Goal: Transaction & Acquisition: Book appointment/travel/reservation

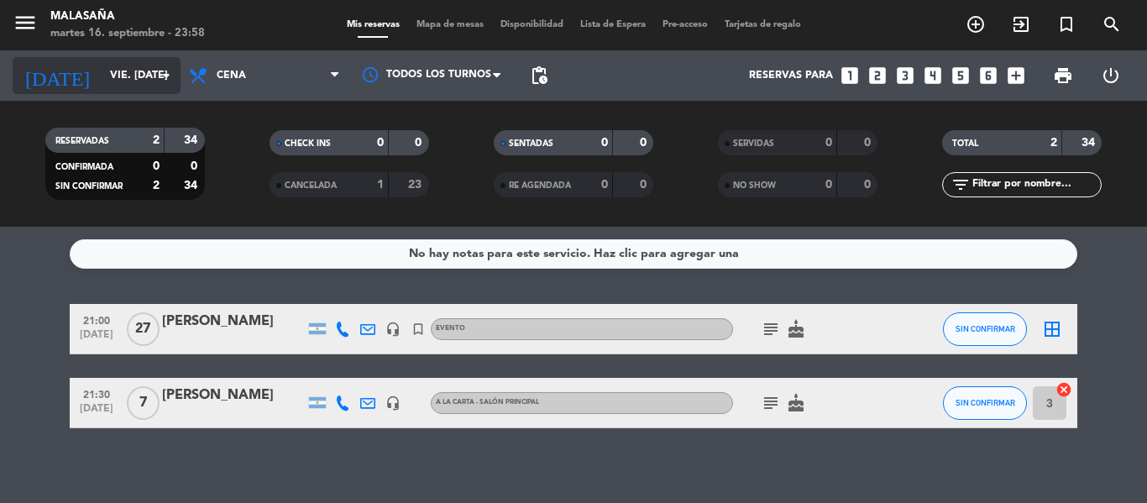
click at [111, 76] on input "vie. [DATE]" at bounding box center [173, 75] width 142 height 29
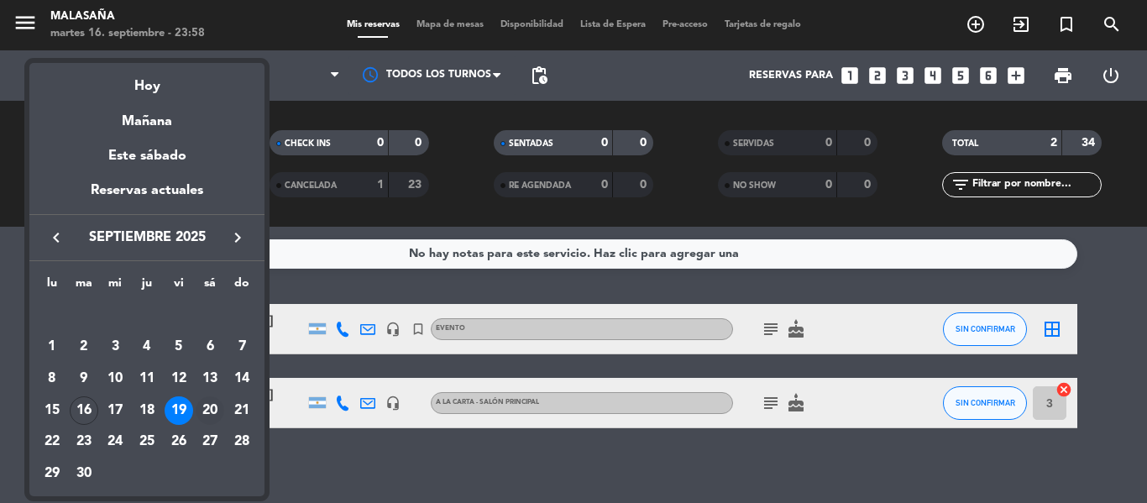
click at [204, 414] on div "20" at bounding box center [210, 410] width 29 height 29
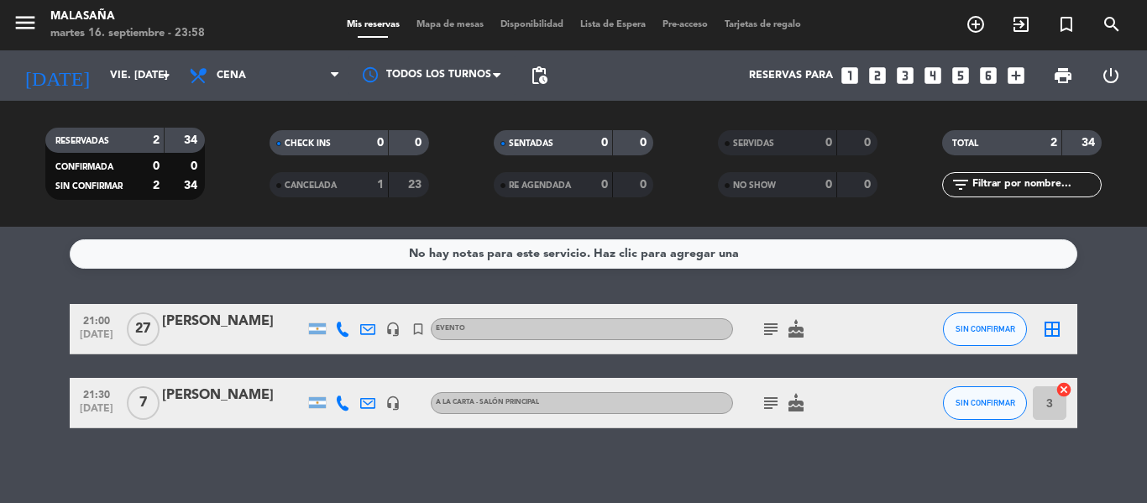
type input "sáb. [DATE]"
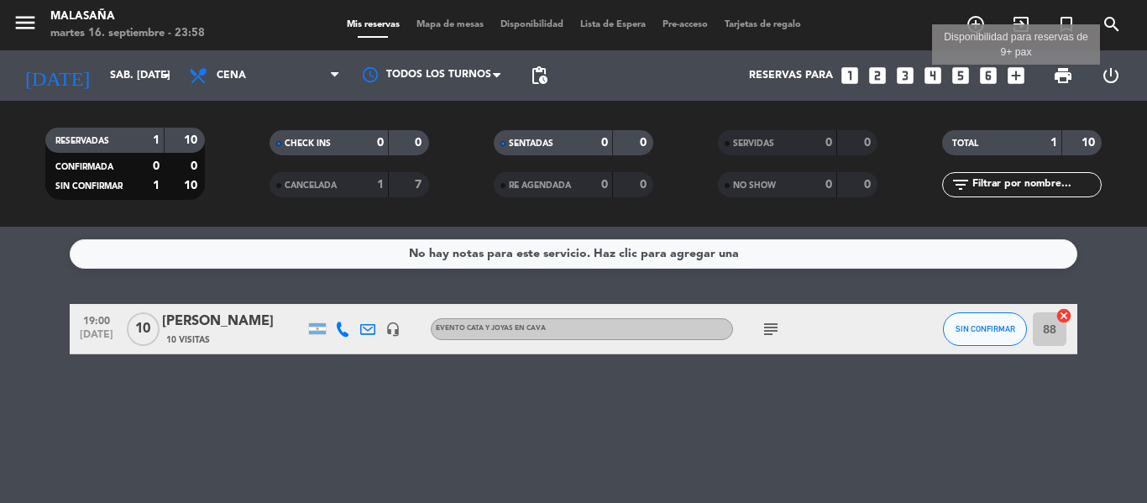
click at [1013, 76] on icon "add_box" at bounding box center [1016, 76] width 22 height 22
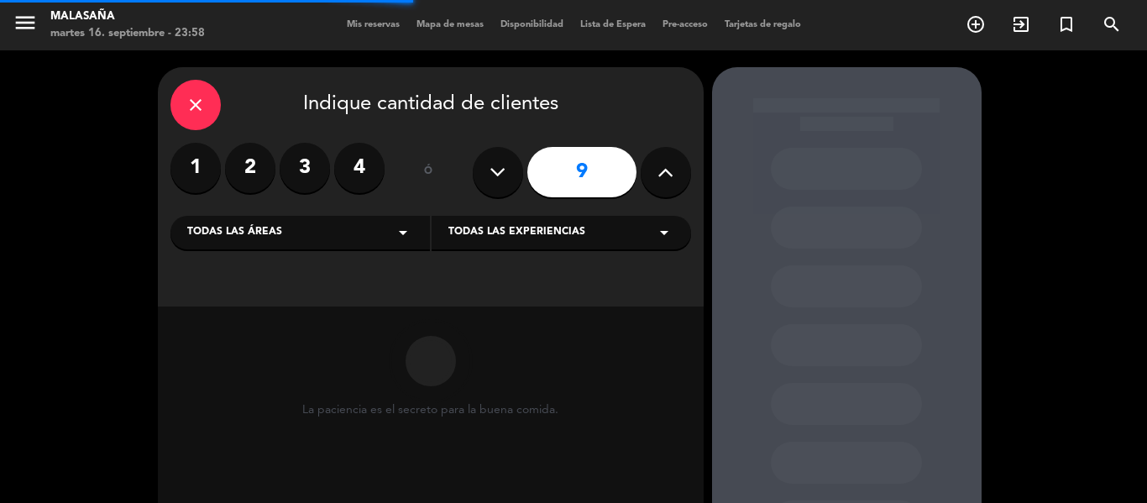
click at [680, 169] on button at bounding box center [666, 172] width 50 height 50
type input "10"
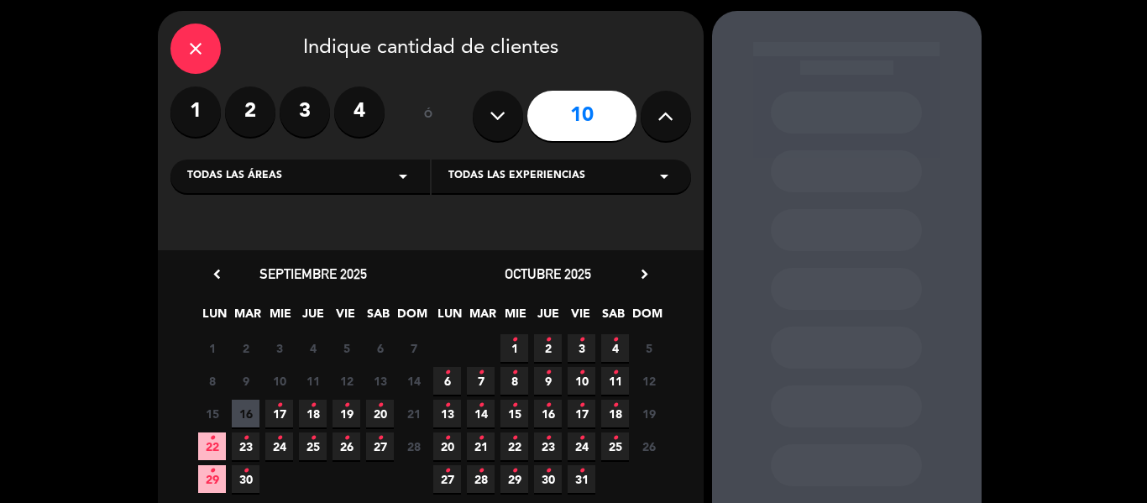
click at [382, 422] on span "20 •" at bounding box center [380, 414] width 28 height 28
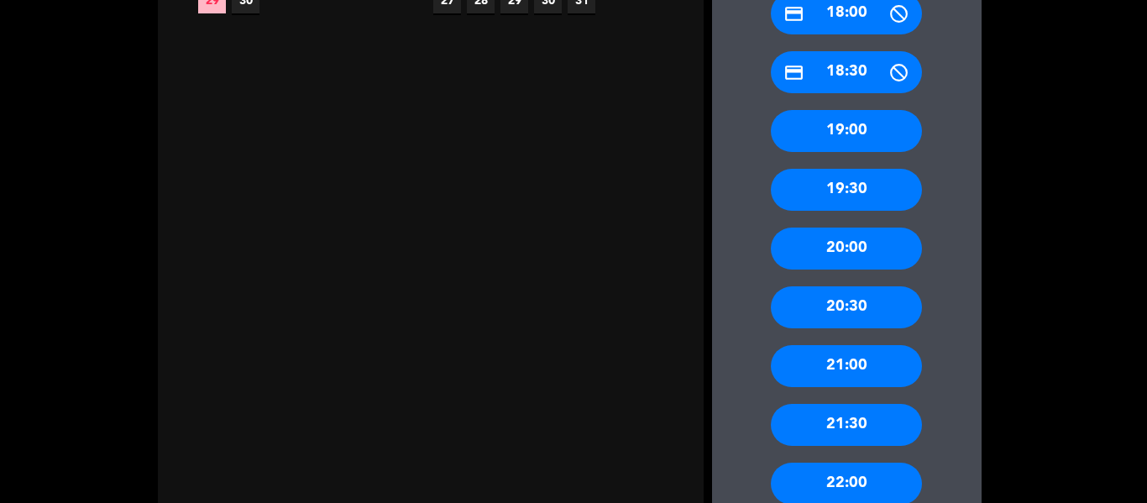
click at [845, 427] on div "21:30" at bounding box center [846, 425] width 151 height 42
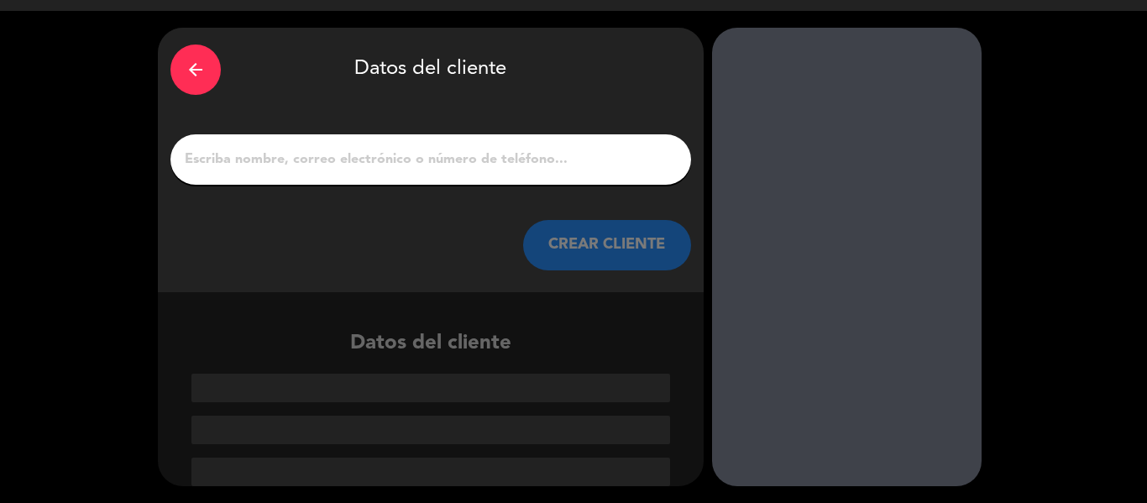
scroll to position [39, 0]
click at [336, 164] on input "1" at bounding box center [431, 160] width 496 height 24
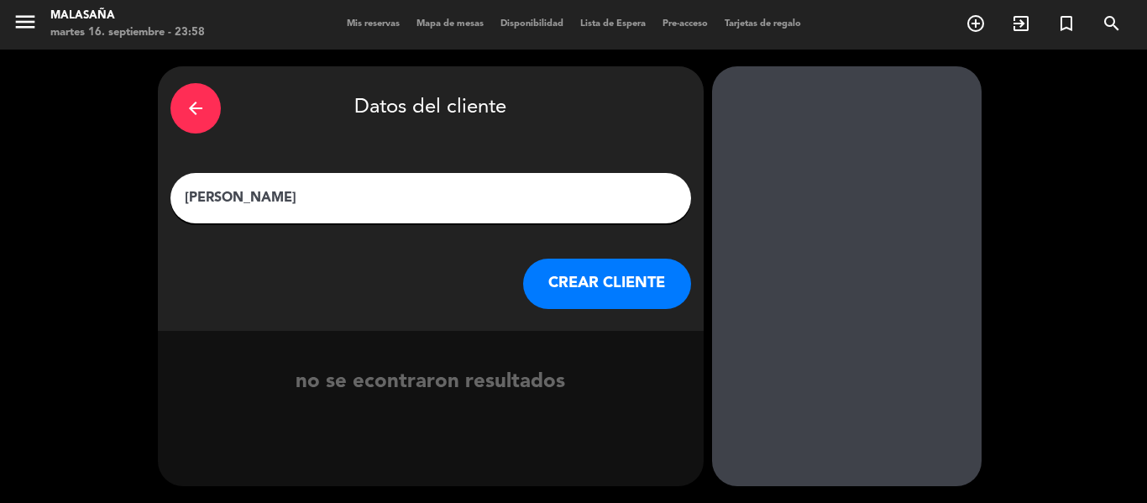
type input "[PERSON_NAME]"
click at [606, 280] on button "CREAR CLIENTE" at bounding box center [607, 284] width 168 height 50
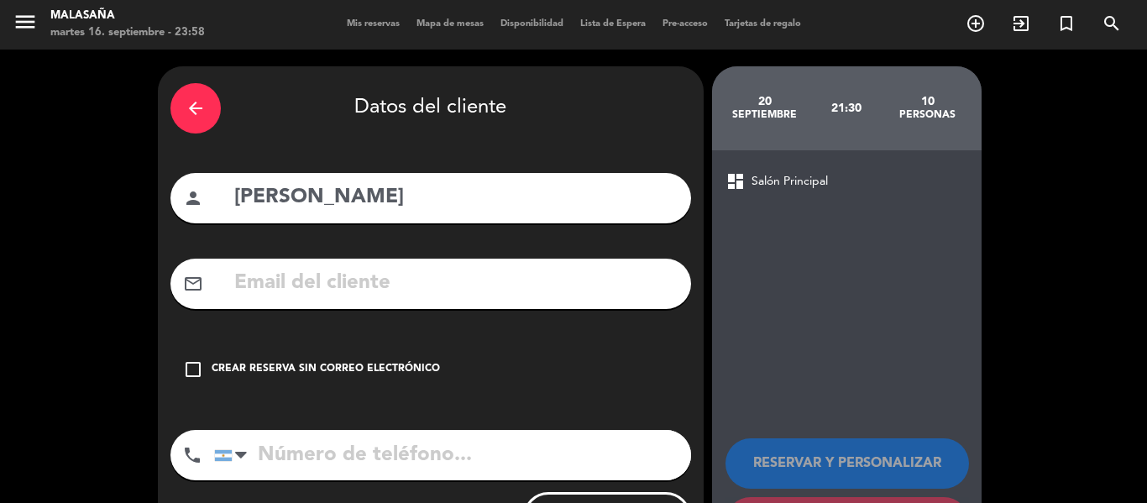
click at [310, 284] on input "text" at bounding box center [456, 283] width 446 height 34
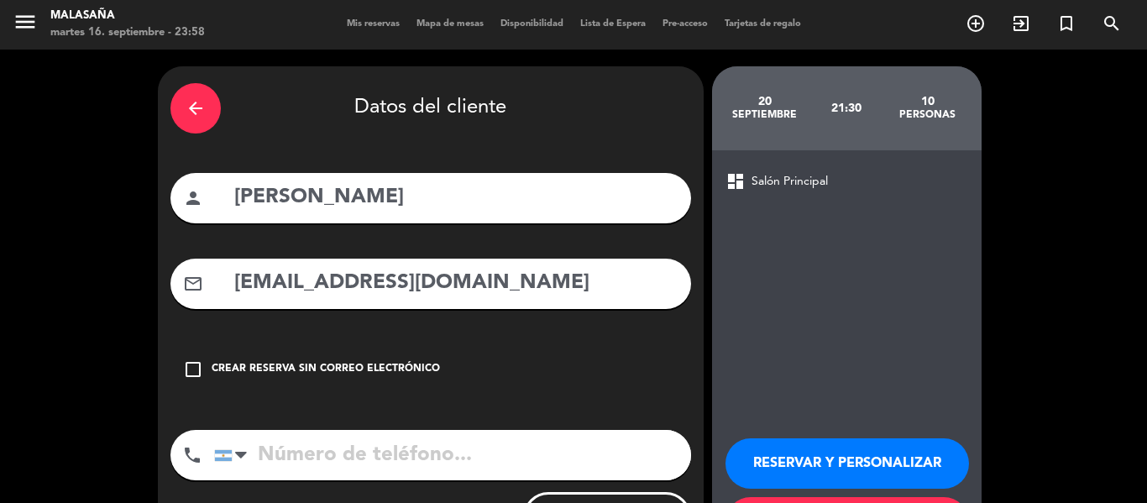
scroll to position [81, 0]
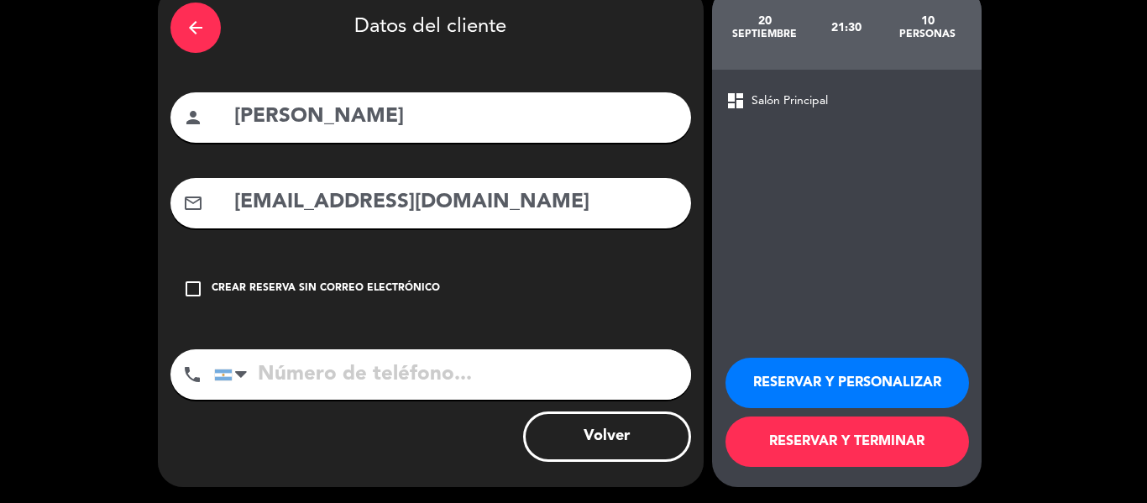
type input "[EMAIL_ADDRESS][DOMAIN_NAME]"
click at [318, 370] on input "tel" at bounding box center [452, 374] width 477 height 50
type input "1145591951"
click at [865, 375] on button "RESERVAR Y PERSONALIZAR" at bounding box center [848, 383] width 244 height 50
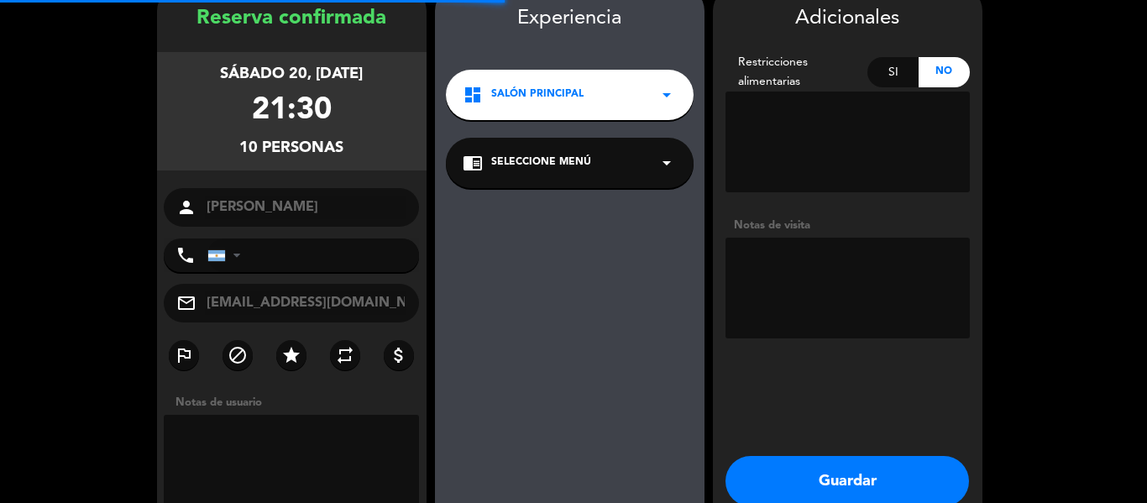
type input "[PHONE_NUMBER]"
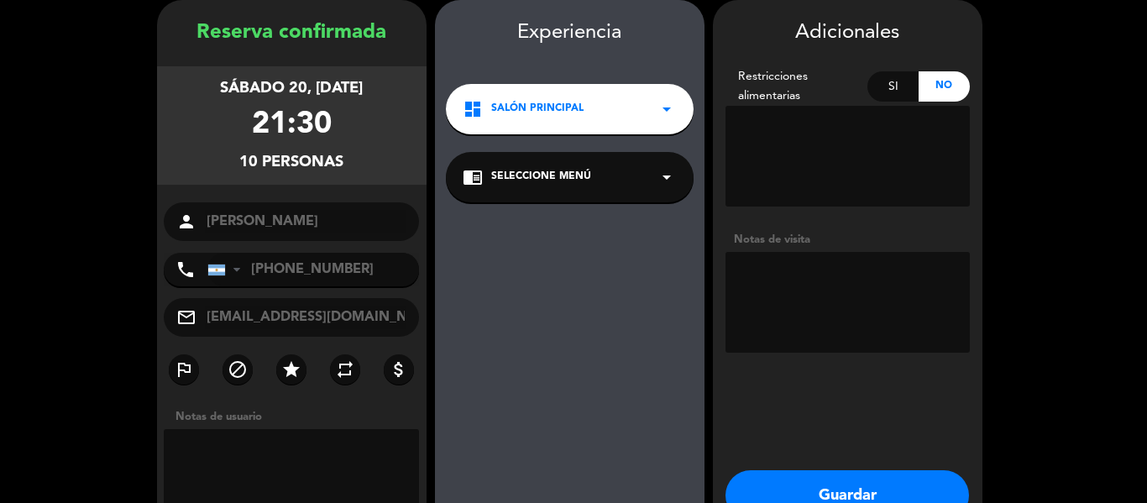
click at [764, 314] on textarea at bounding box center [848, 302] width 244 height 101
paste textarea "12 personas 20hs 2 tortillas españolas clásicas 2 Falafel 3 matambritos de cerd…"
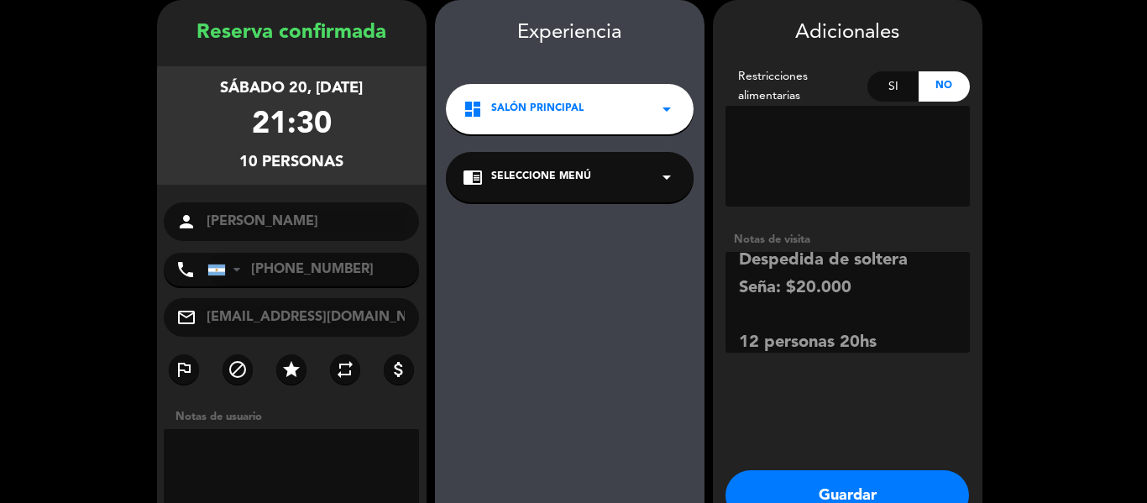
scroll to position [670, 0]
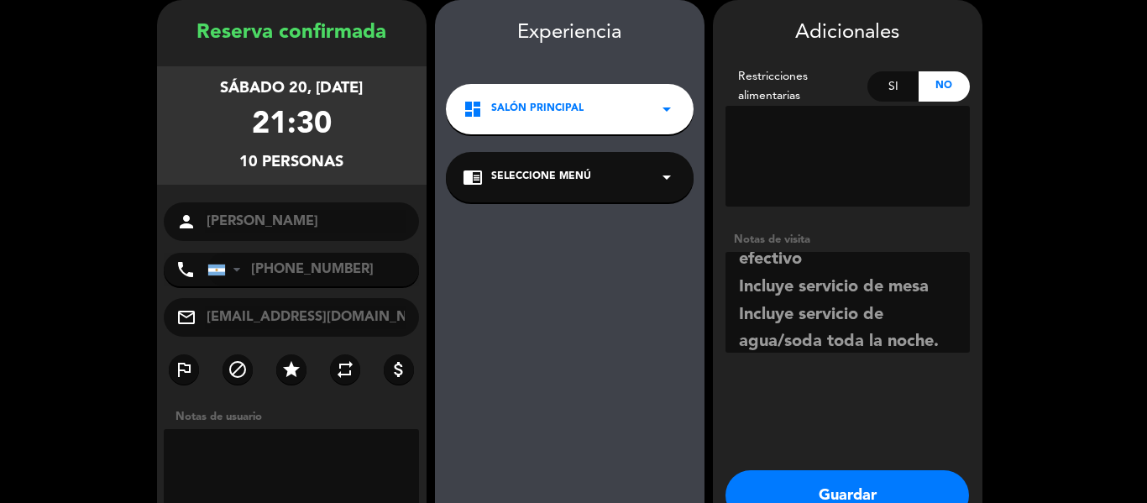
type textarea "Despedida de soltera Seña: $20.000 12 personas 20hs 2 tortillas españolas clási…"
click at [849, 488] on button "Guardar" at bounding box center [848, 495] width 244 height 50
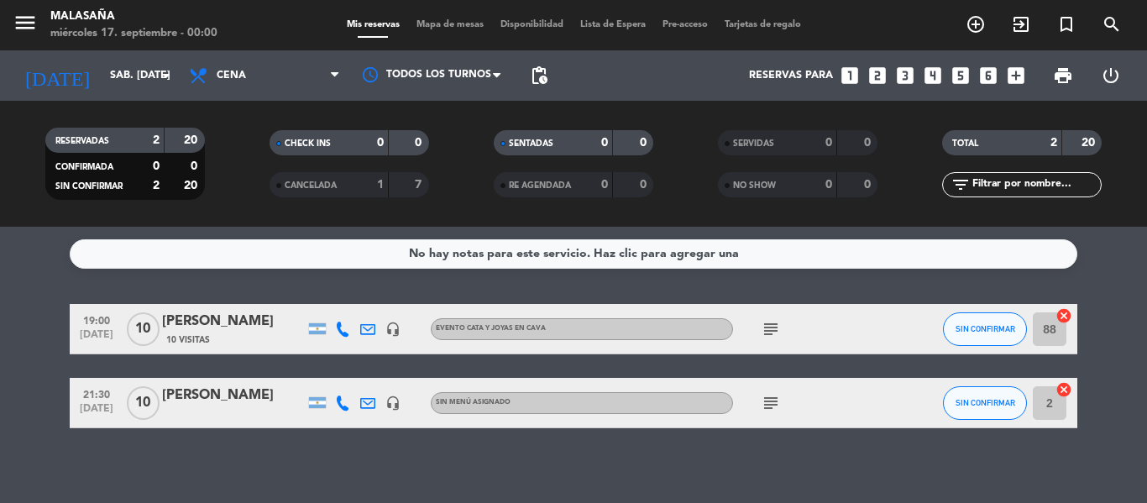
click at [204, 406] on div "[PERSON_NAME]" at bounding box center [233, 396] width 143 height 22
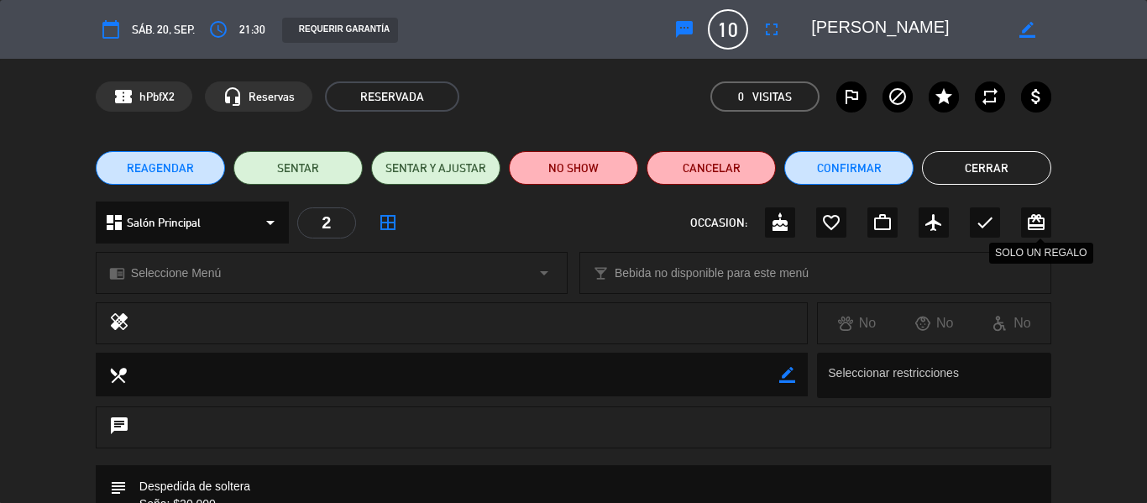
click at [1027, 226] on icon "card_giftcard" at bounding box center [1036, 223] width 20 height 20
